Goal: Transaction & Acquisition: Obtain resource

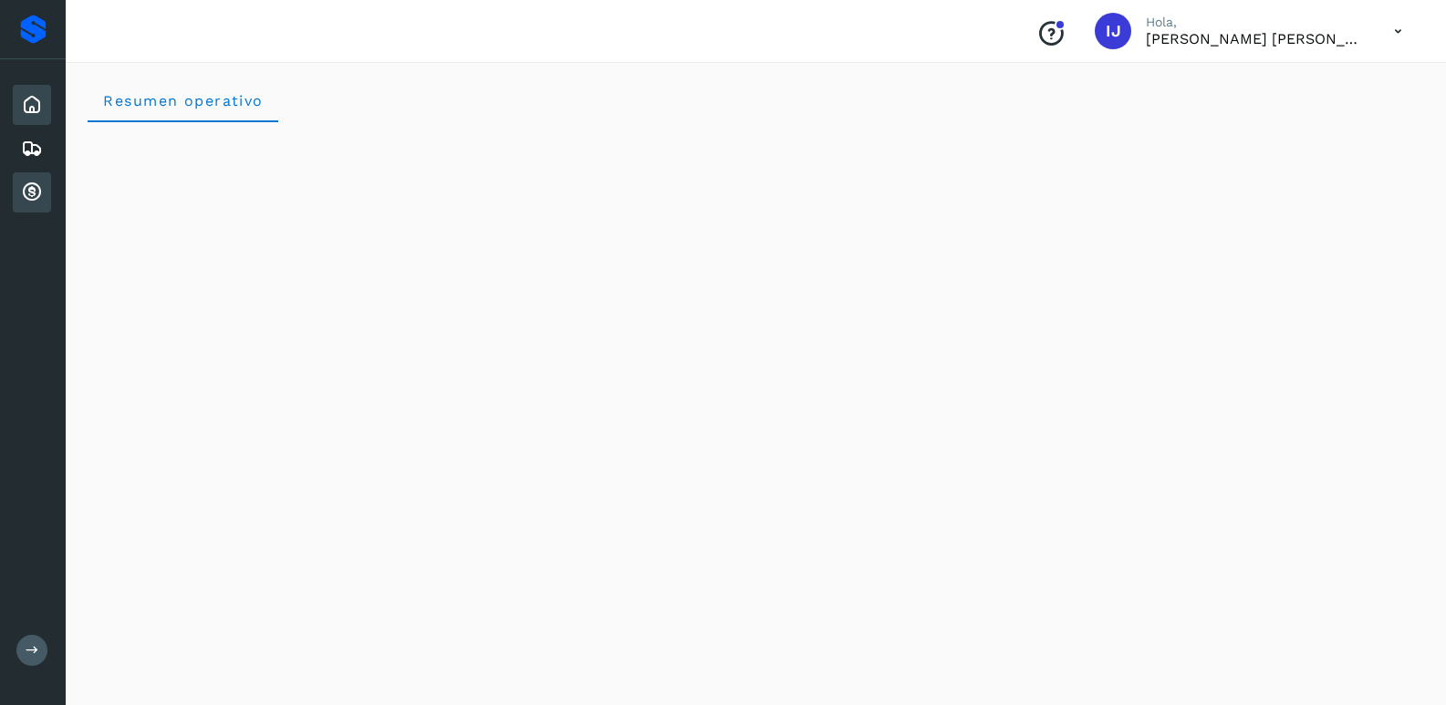
click at [38, 188] on icon at bounding box center [32, 193] width 22 height 22
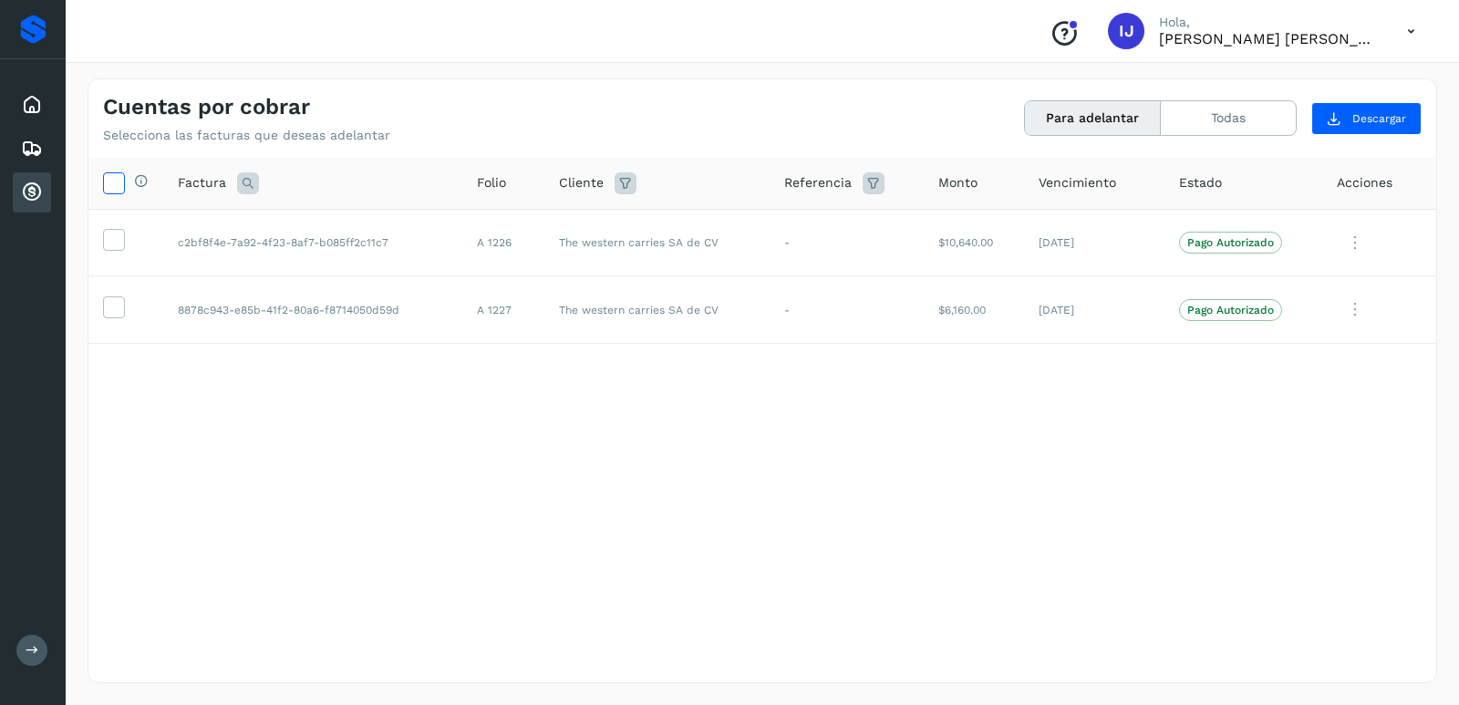
click at [118, 179] on icon at bounding box center [113, 181] width 19 height 19
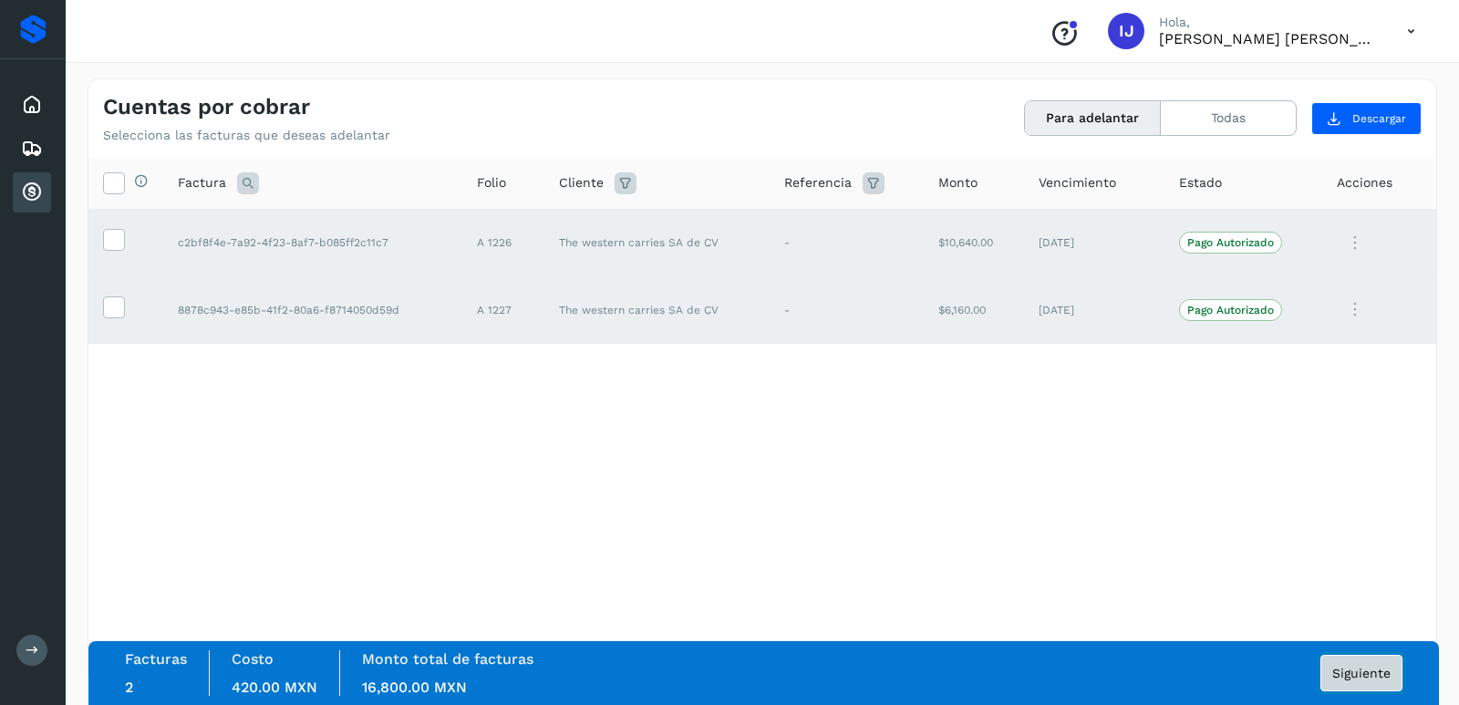
click at [1350, 680] on span "Siguiente" at bounding box center [1362, 673] width 58 height 13
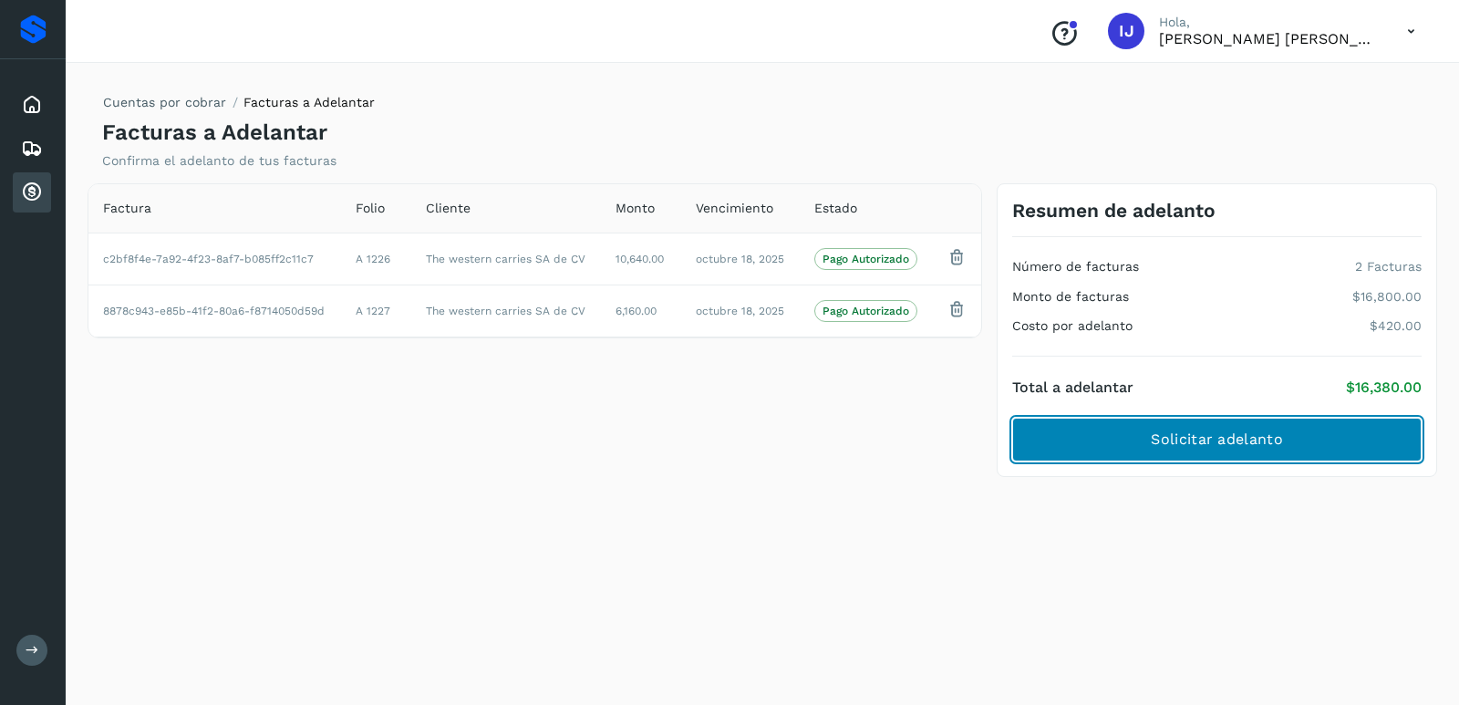
click at [1262, 440] on span "Solicitar adelanto" at bounding box center [1216, 440] width 131 height 20
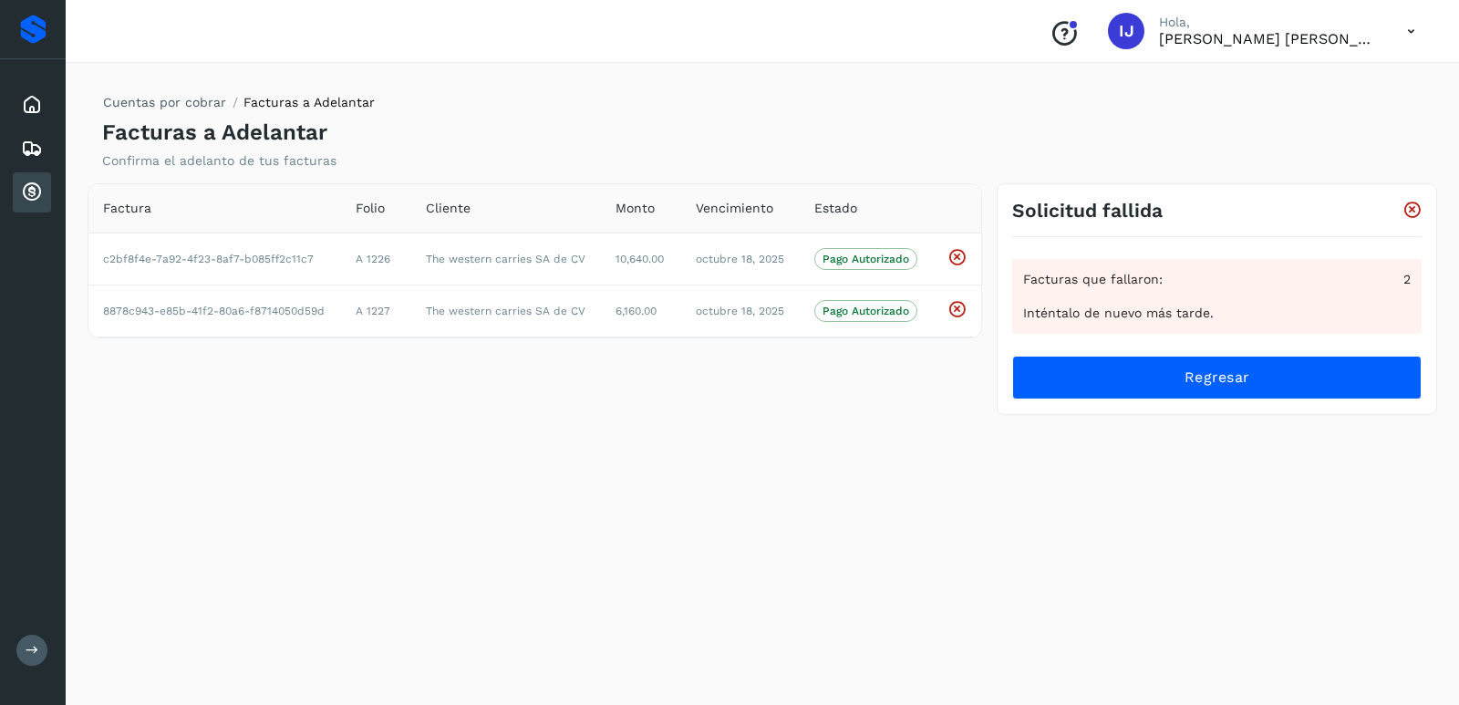
click at [29, 193] on icon at bounding box center [32, 193] width 22 height 22
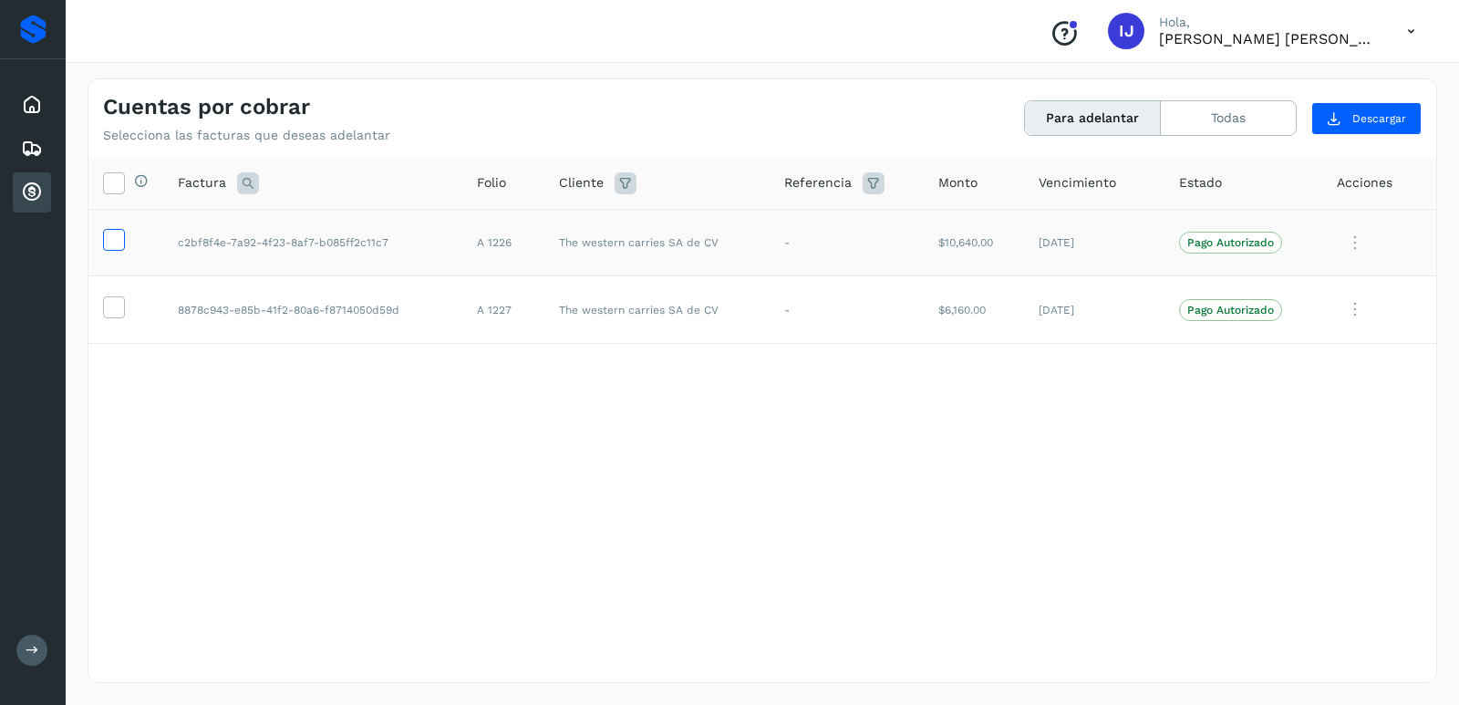
click at [115, 236] on icon at bounding box center [113, 238] width 19 height 19
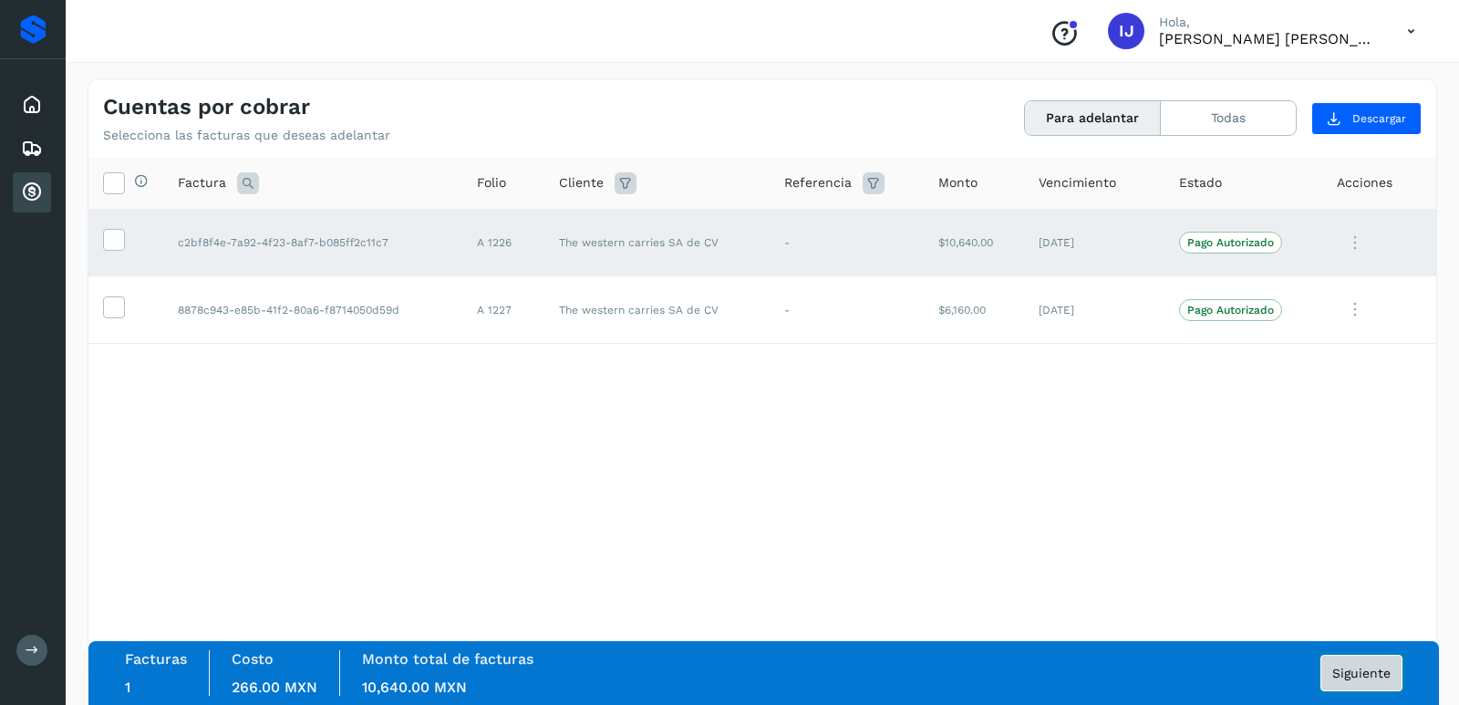
click at [1339, 678] on span "Siguiente" at bounding box center [1362, 673] width 58 height 13
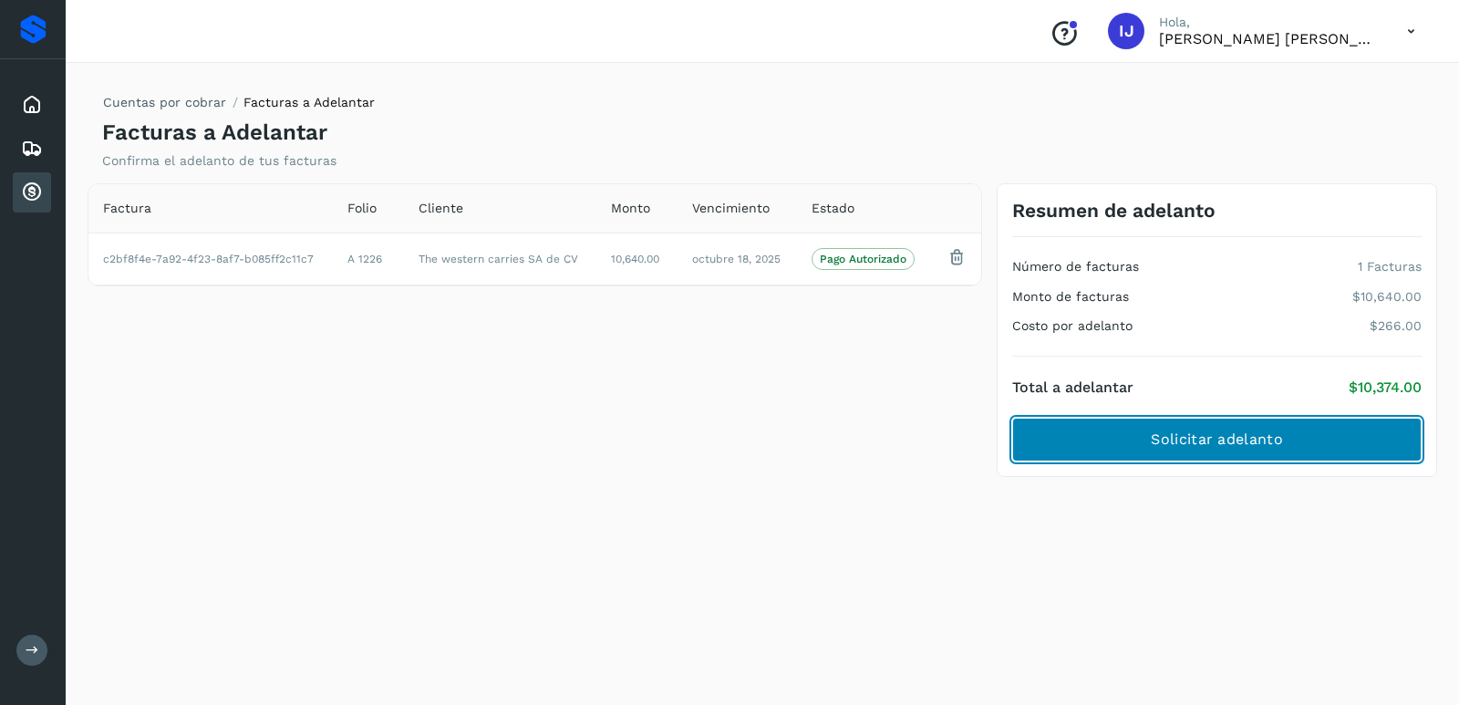
click at [1260, 452] on button "Solicitar adelanto" at bounding box center [1217, 440] width 410 height 44
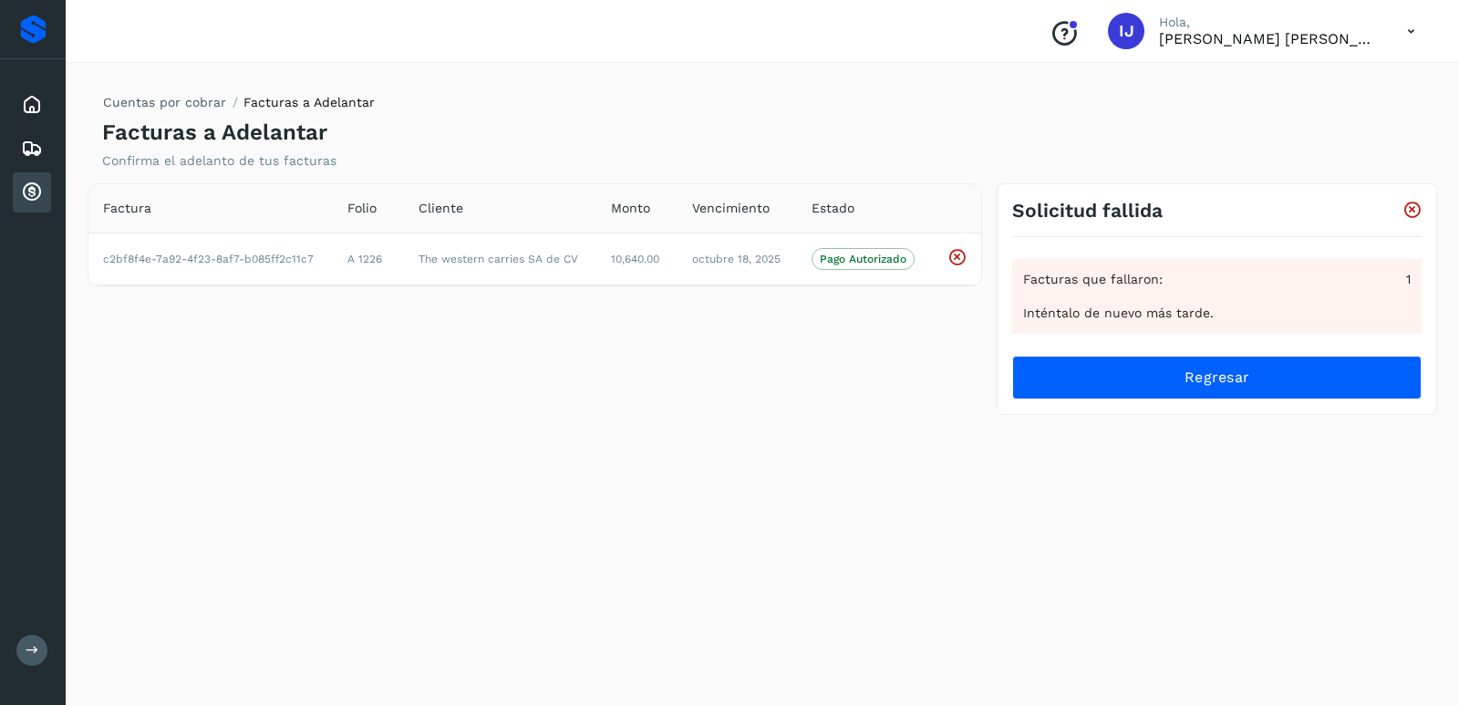
click at [26, 191] on icon at bounding box center [32, 193] width 22 height 22
